Goal: Information Seeking & Learning: Check status

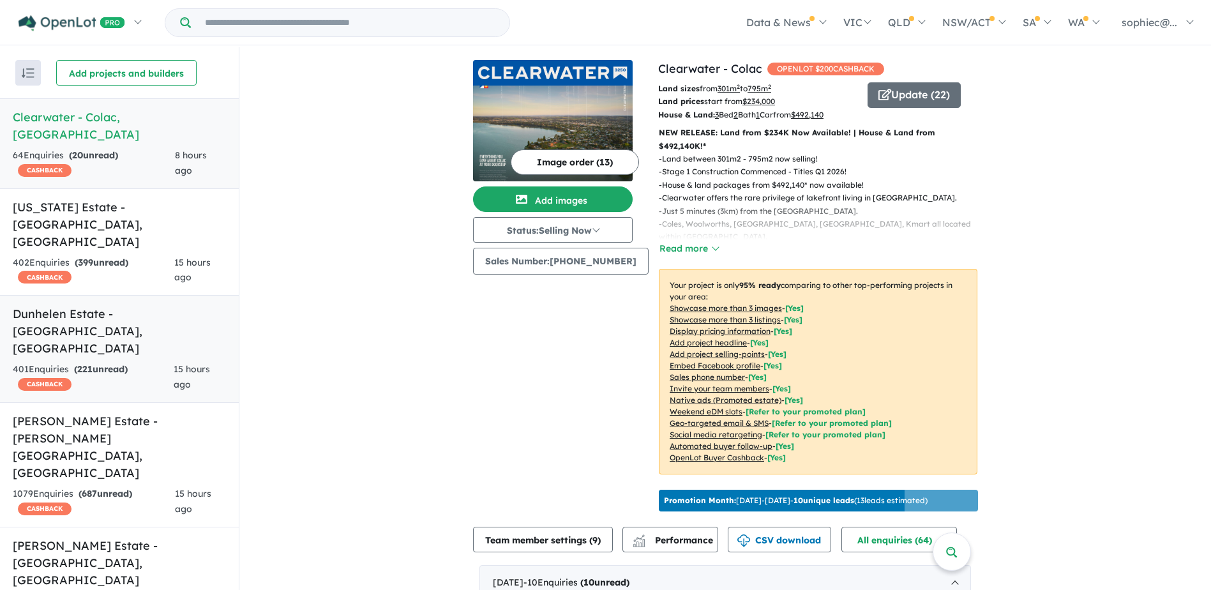
click at [90, 305] on h5 "Dunhelen Estate - Greenvale , VIC" at bounding box center [119, 331] width 213 height 52
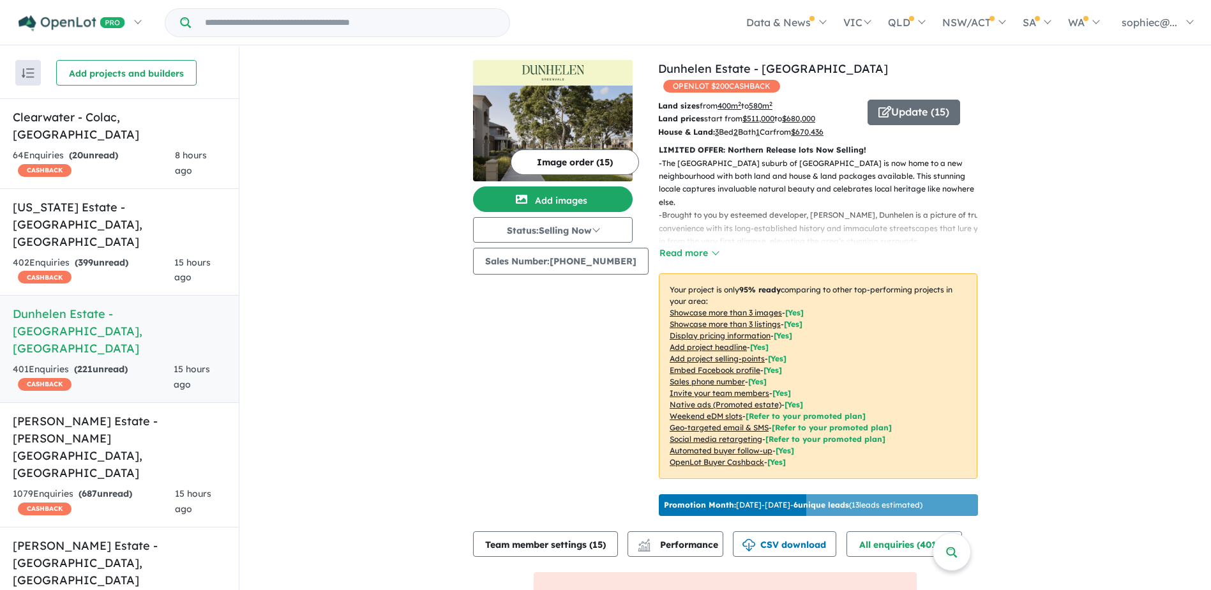
click at [683, 319] on u "Showcase more than 3 listings" at bounding box center [725, 324] width 111 height 10
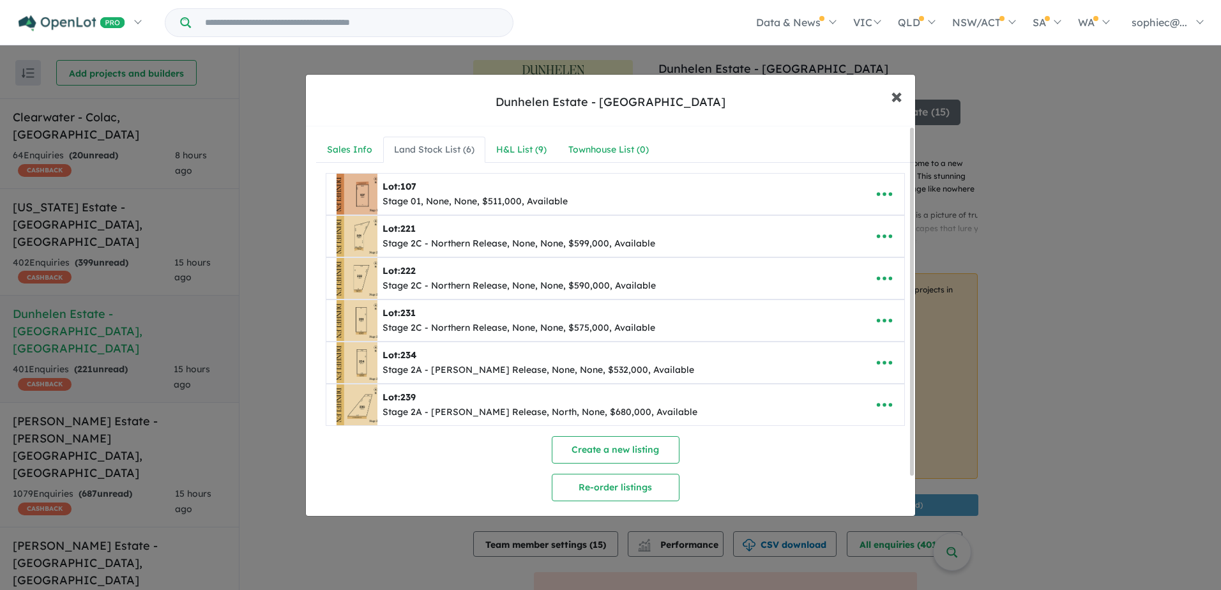
click at [802, 89] on span "×" at bounding box center [896, 95] width 11 height 27
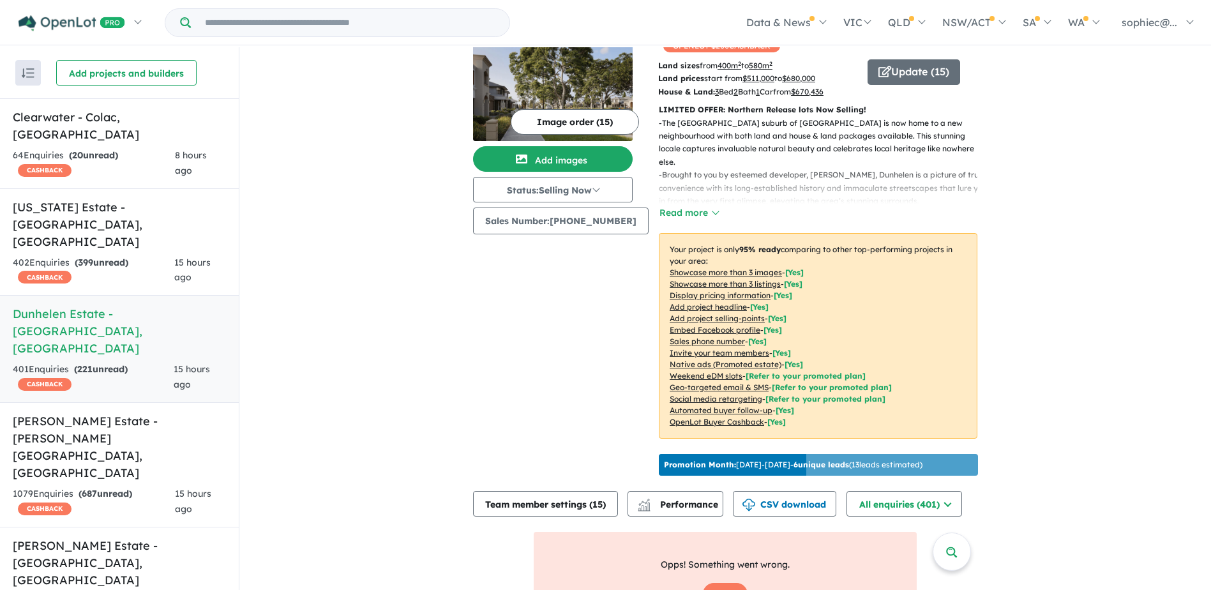
scroll to position [83, 0]
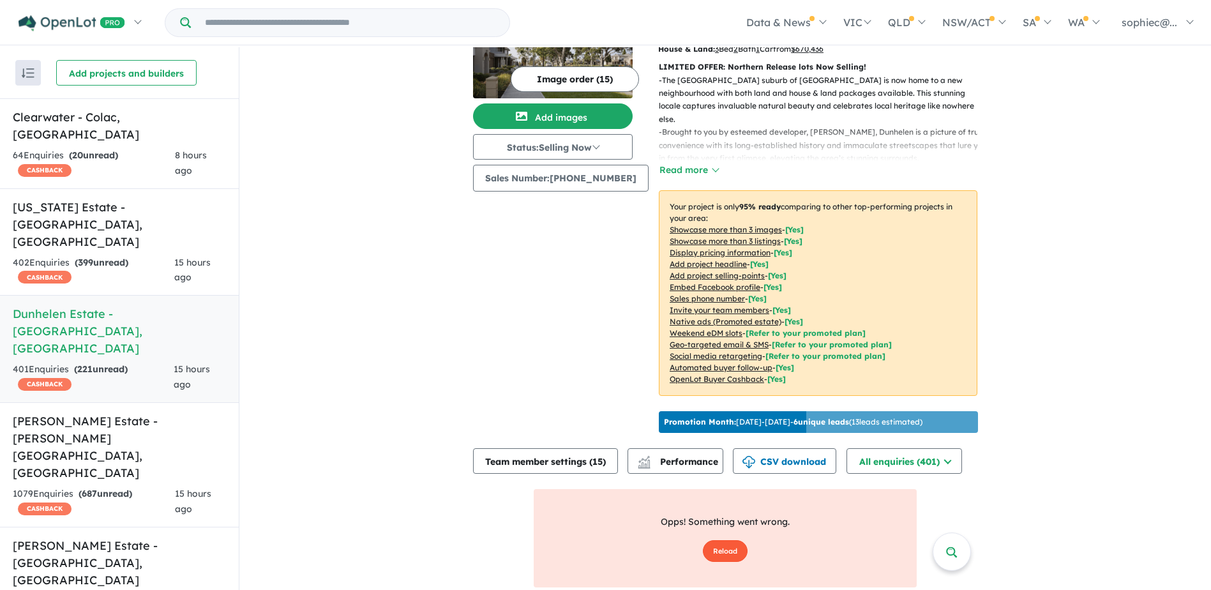
click at [720, 411] on button "Reload" at bounding box center [725, 551] width 45 height 22
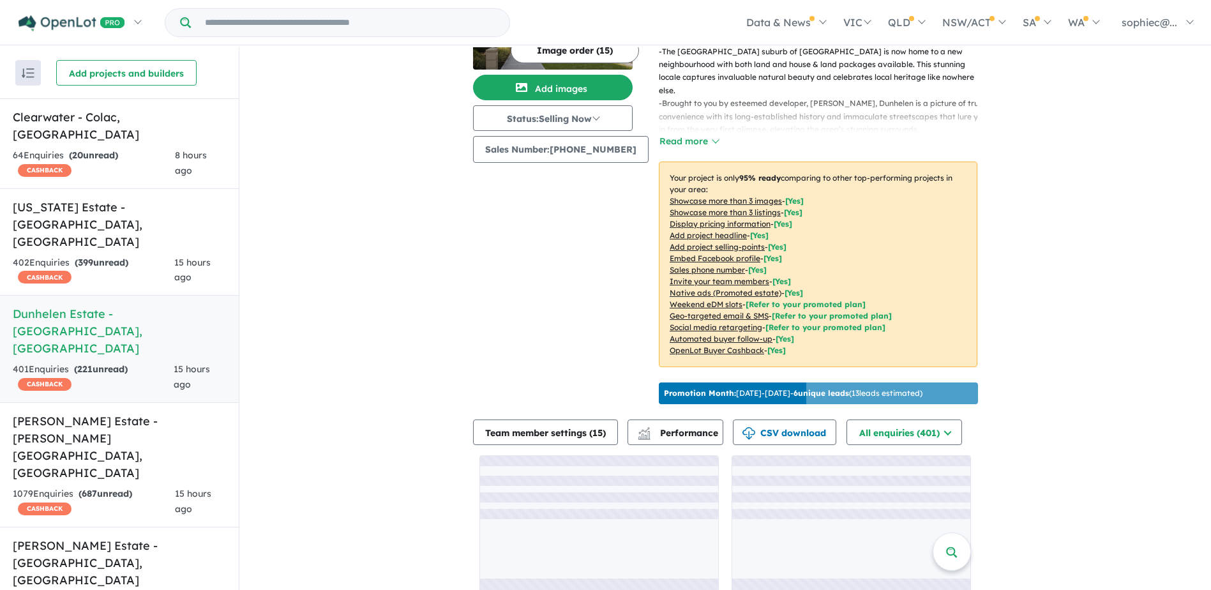
scroll to position [126, 0]
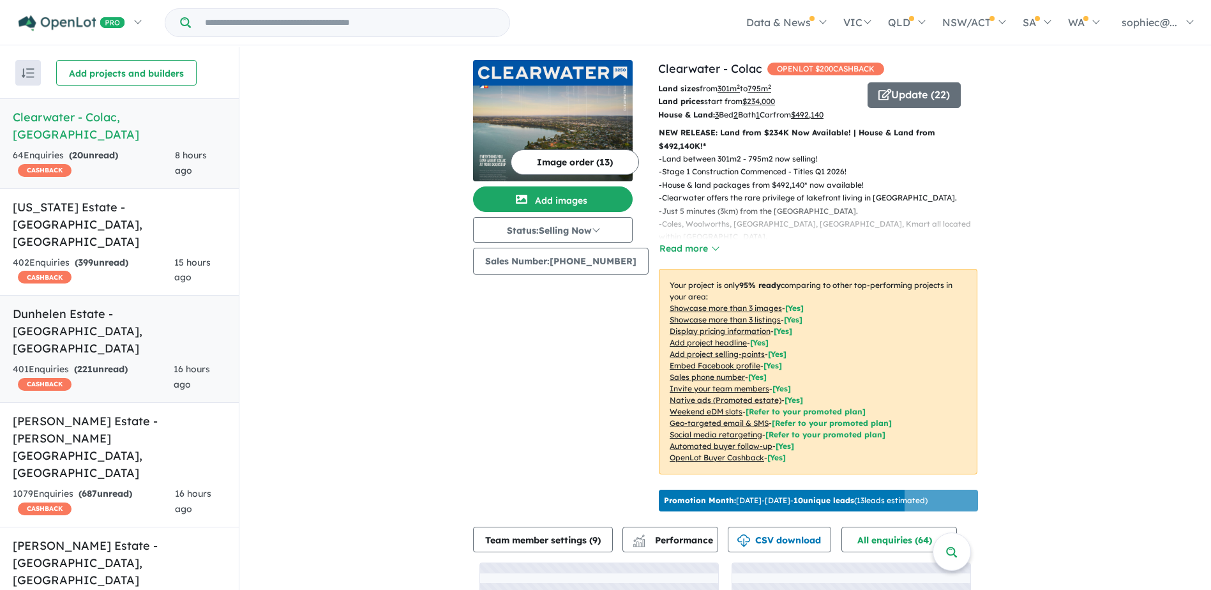
click at [65, 362] on div "401 Enquir ies ( 221 unread) CASHBACK" at bounding box center [93, 377] width 161 height 31
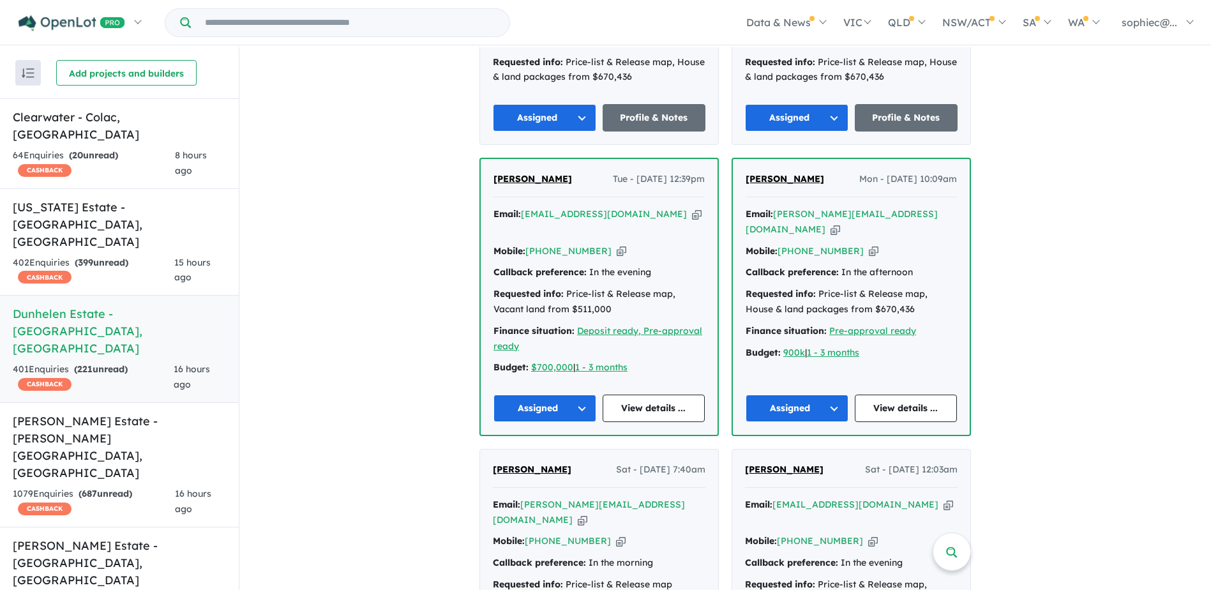
scroll to position [722, 0]
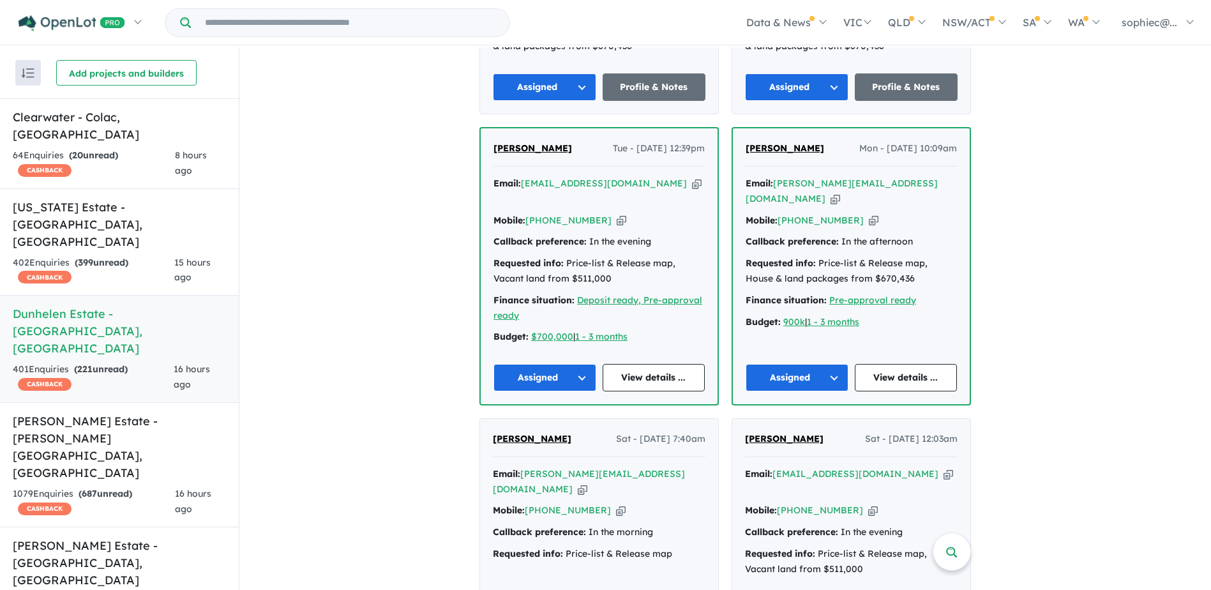
click at [550, 433] on span "[PERSON_NAME]" at bounding box center [532, 438] width 79 height 11
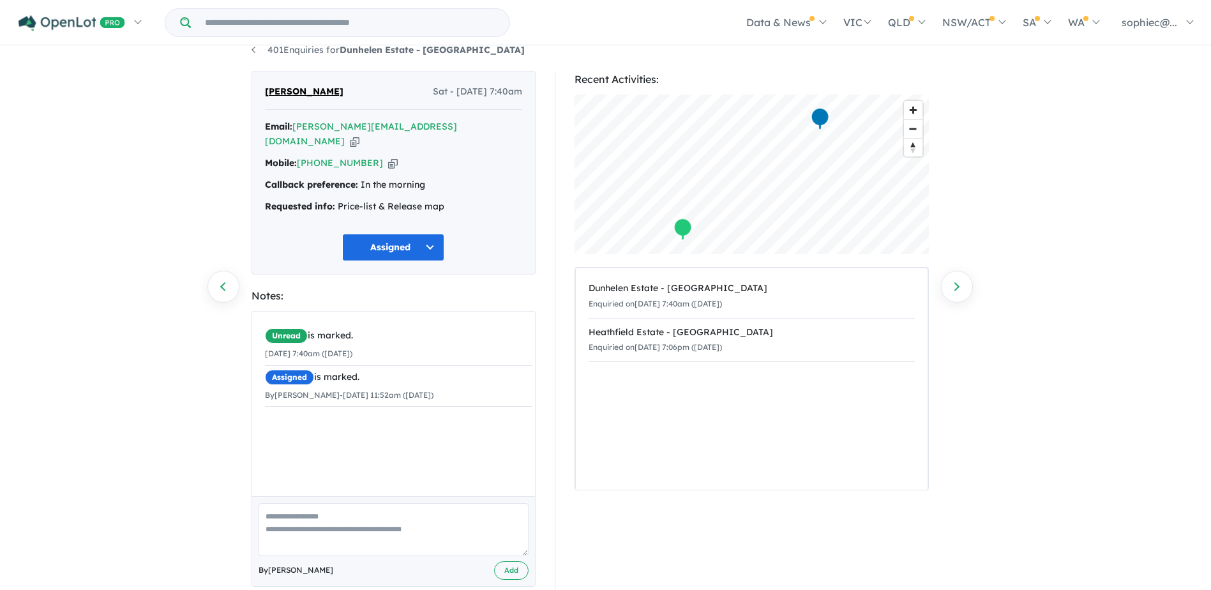
scroll to position [24, 0]
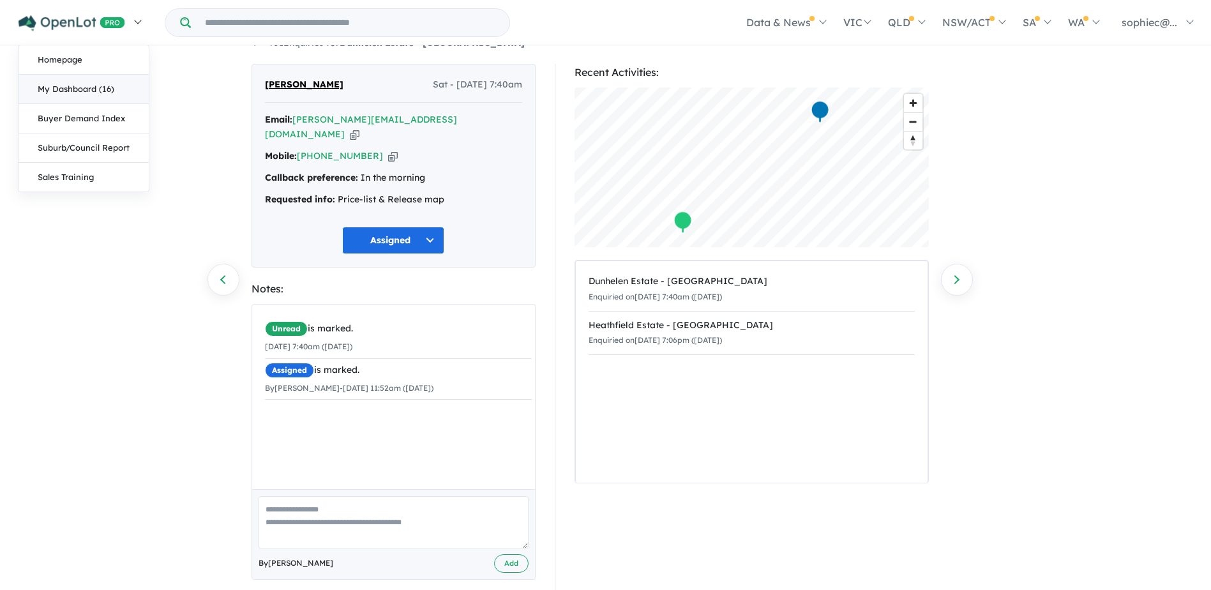
click at [99, 86] on link "My Dashboard (16)" at bounding box center [84, 89] width 130 height 29
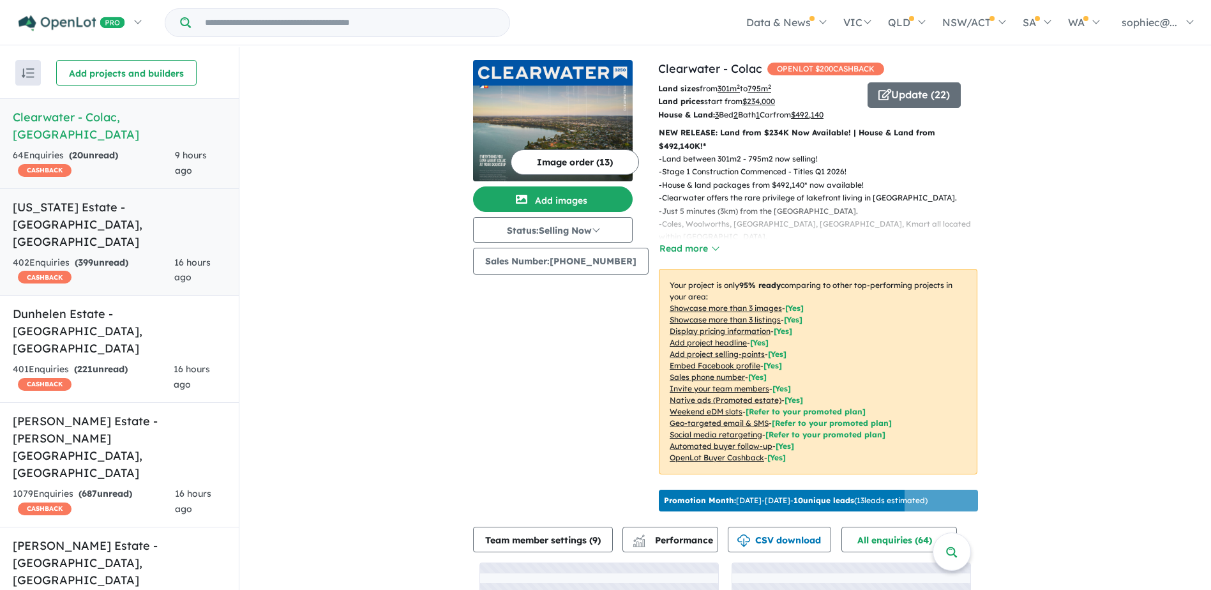
click at [125, 199] on h5 "Montana Estate - Kilmore , VIC" at bounding box center [119, 225] width 213 height 52
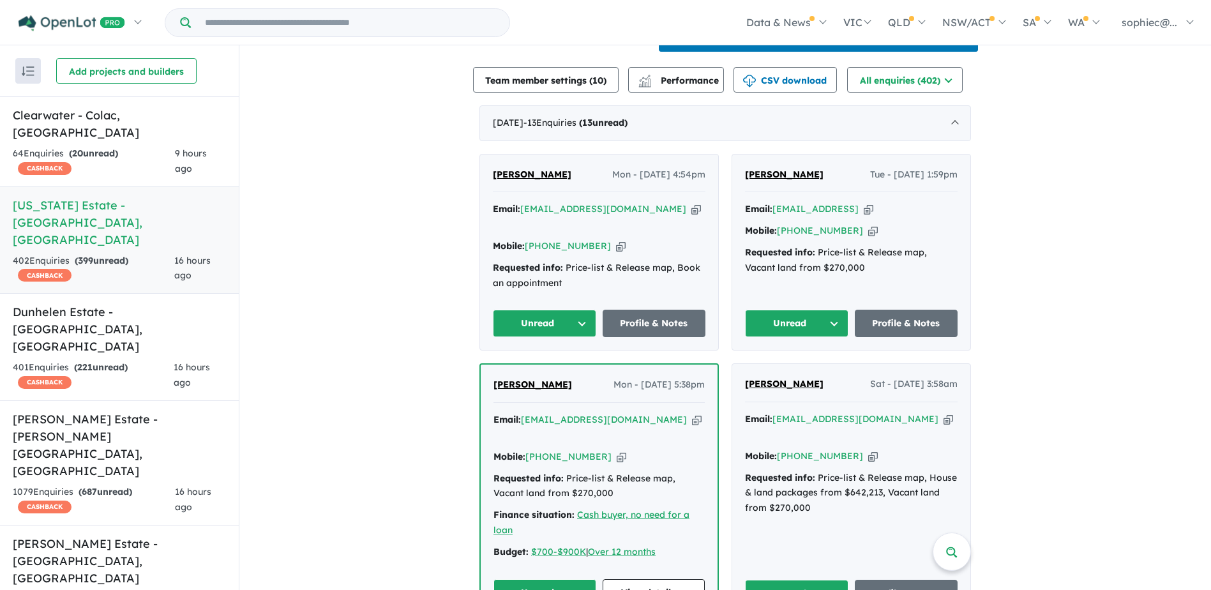
scroll to position [467, 0]
